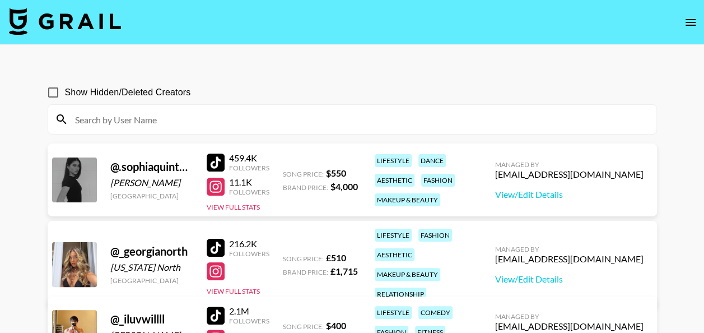
click at [66, 13] on img at bounding box center [65, 21] width 112 height 27
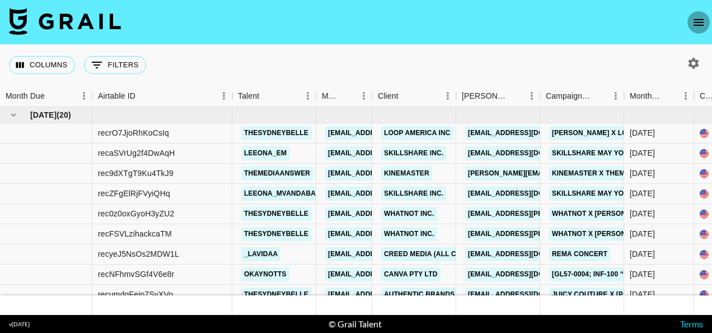
click at [697, 23] on icon "open drawer" at bounding box center [698, 22] width 13 height 13
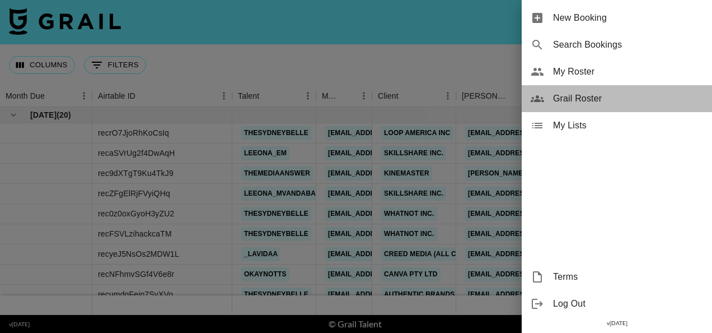
click at [603, 94] on span "Grail Roster" at bounding box center [628, 98] width 150 height 13
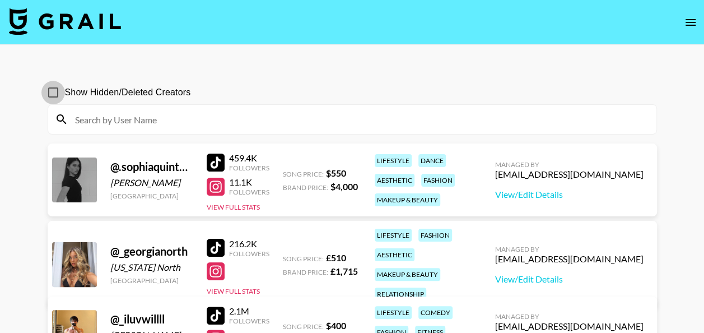
click at [52, 87] on input "Show Hidden/Deleted Creators" at bounding box center [53, 93] width 24 height 24
checkbox input "true"
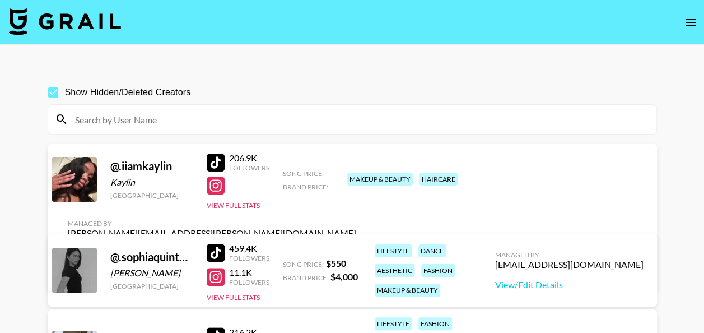
click at [185, 115] on input at bounding box center [358, 119] width 581 height 18
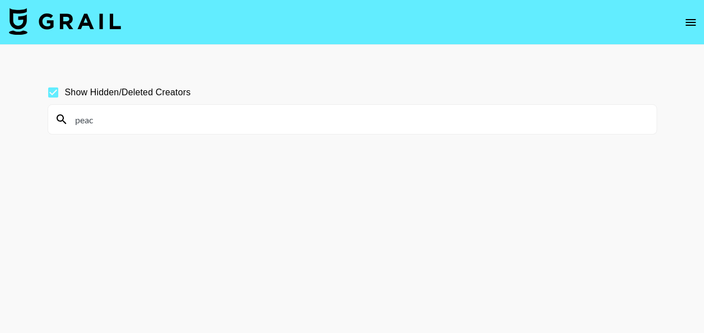
type input "peach"
